Goal: Information Seeking & Learning: Learn about a topic

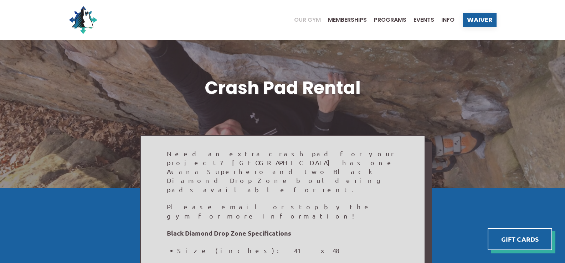
click at [308, 18] on span "Our Gym" at bounding box center [307, 20] width 27 height 6
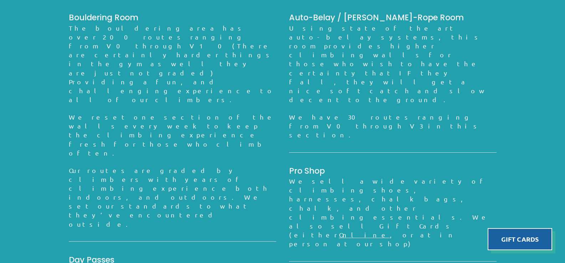
scroll to position [637, 0]
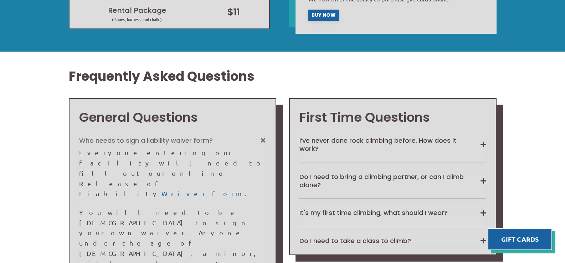
scroll to position [570, 0]
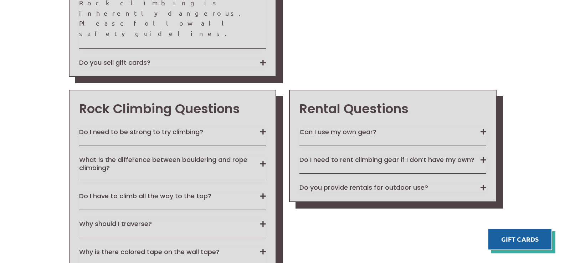
scroll to position [749, 0]
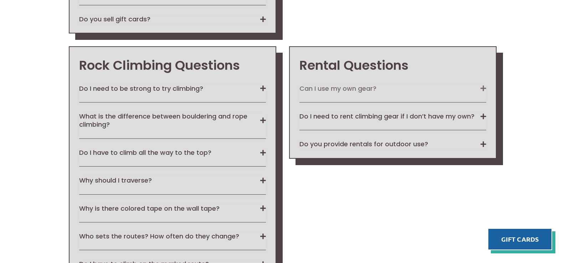
click at [425, 85] on button "Can I use my own gear?" at bounding box center [393, 89] width 187 height 8
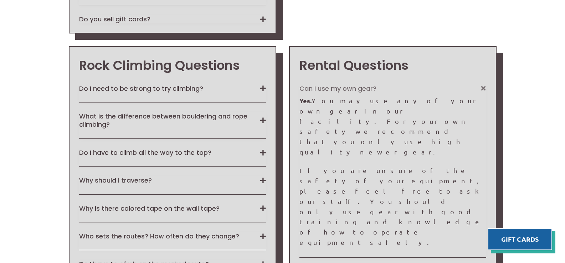
click at [247, 85] on div "Do I need to be strong to try climbing? Climbing is equal parts physical, menta…" at bounding box center [172, 94] width 187 height 18
click at [259, 85] on button "Do I need to be strong to try climbing?" at bounding box center [172, 89] width 187 height 8
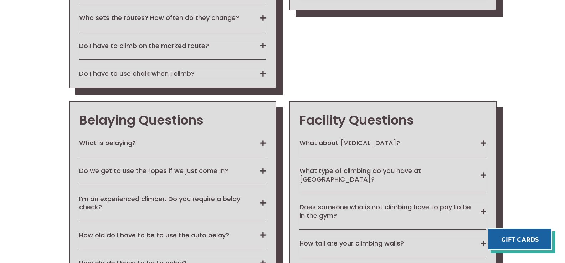
scroll to position [1070, 0]
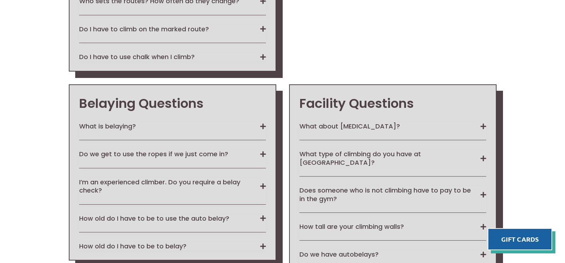
click at [382, 85] on div "Facility Questions What about COVID? We have a lot to say about the whole situa…" at bounding box center [393, 191] width 208 height 213
click at [380, 122] on button "What about COVID?" at bounding box center [393, 126] width 187 height 8
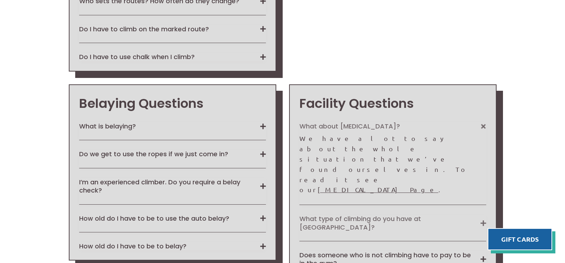
click at [379, 215] on button "What type of climbing do you have at North Wall?" at bounding box center [393, 223] width 187 height 17
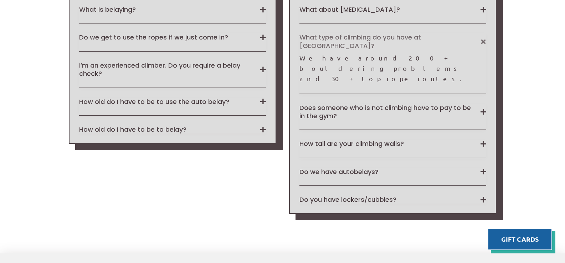
scroll to position [1189, 0]
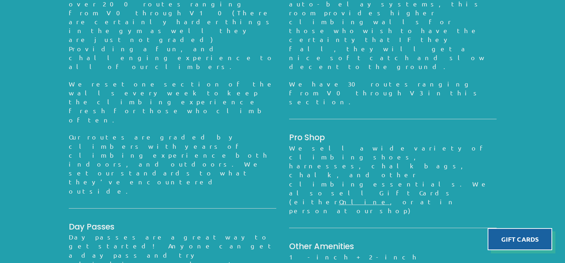
scroll to position [565, 0]
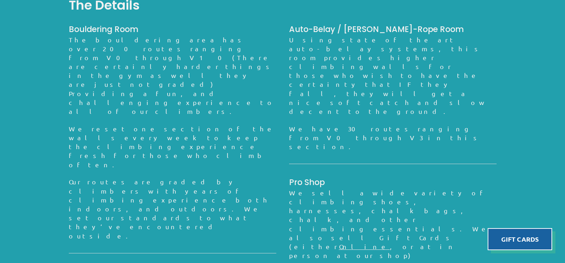
drag, startPoint x: 150, startPoint y: 145, endPoint x: 271, endPoint y: 148, distance: 121.6
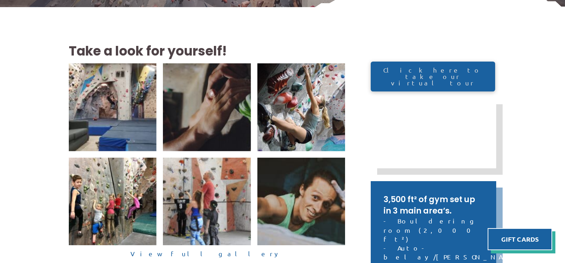
scroll to position [138, 0]
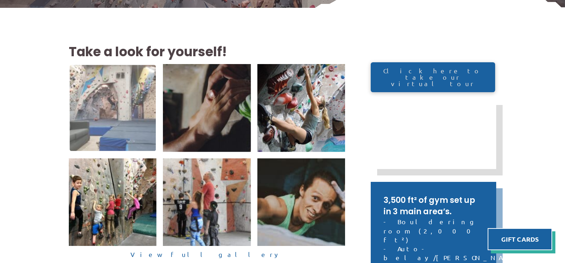
click at [101, 112] on img at bounding box center [113, 108] width 86 height 86
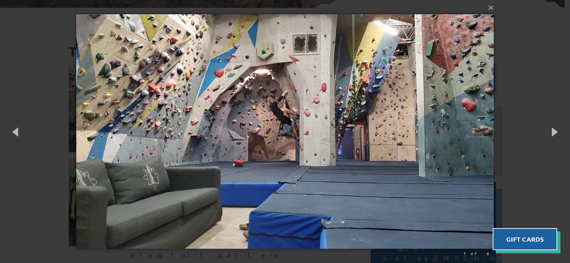
click at [523, 71] on div "× 1 of 6 Loading..." at bounding box center [285, 131] width 570 height 263
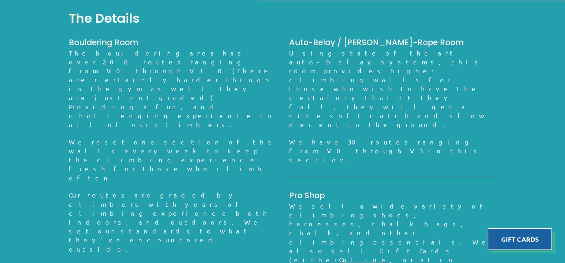
scroll to position [637, 0]
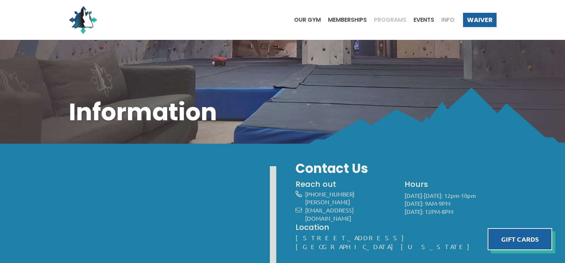
click at [393, 19] on span "Programs" at bounding box center [390, 20] width 32 height 6
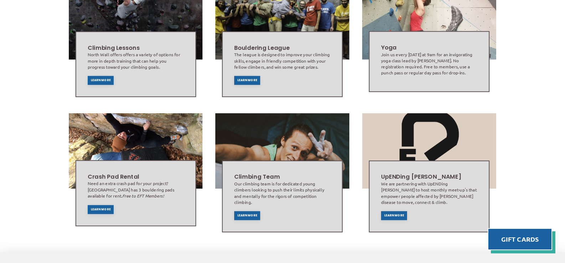
scroll to position [392, 0]
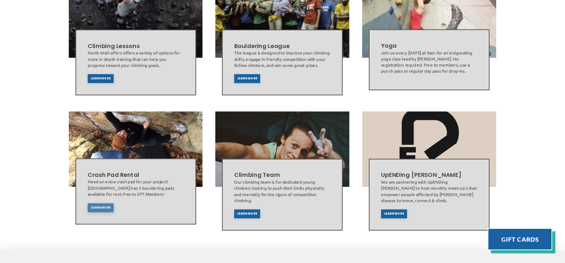
click at [102, 207] on span "Learn More" at bounding box center [101, 208] width 20 height 3
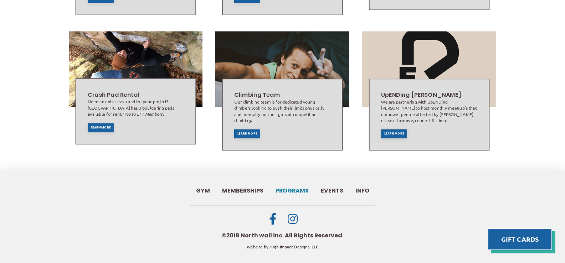
scroll to position [473, 0]
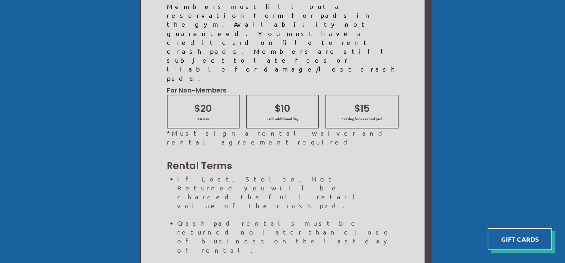
scroll to position [570, 0]
